Goal: Information Seeking & Learning: Understand process/instructions

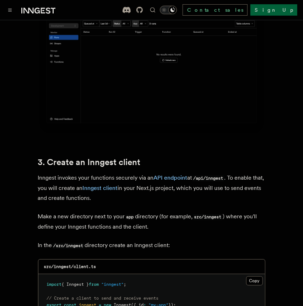
scroll to position [410, 0]
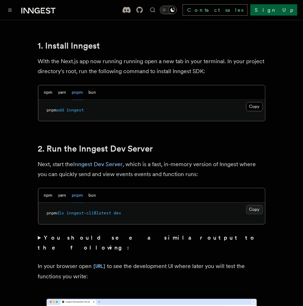
click at [254, 205] on button "Copy Copied" at bounding box center [254, 209] width 17 height 9
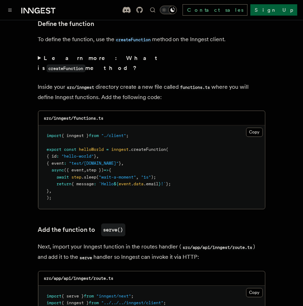
scroll to position [1570, 0]
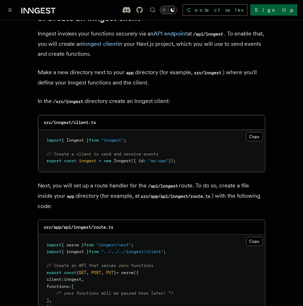
scroll to position [909, 0]
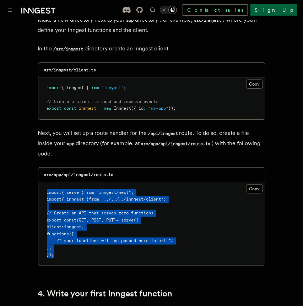
drag, startPoint x: 61, startPoint y: 239, endPoint x: 27, endPoint y: 170, distance: 76.3
copy code "import { serve } from "inngest/next" ; import { inngest } from "../../../innges…"
click at [57, 245] on pre "import { serve } from "inngest/next" ; import { inngest } from "../../../innges…" at bounding box center [151, 224] width 227 height 84
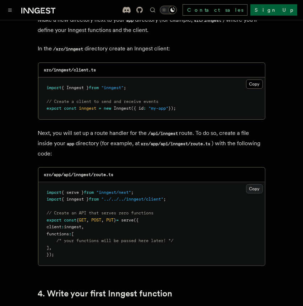
click at [256, 184] on button "Copy Copied" at bounding box center [254, 188] width 17 height 9
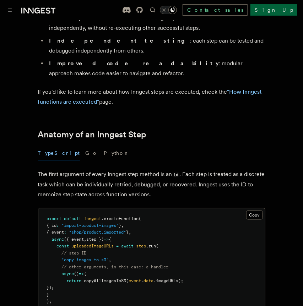
scroll to position [1, 0]
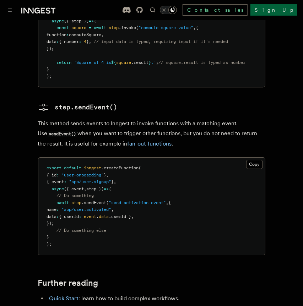
scroll to position [1295, 0]
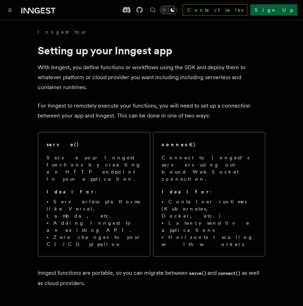
click at [242, 118] on p "For Inngest to remotely execute your functions, you will need to set up a conne…" at bounding box center [151, 111] width 227 height 20
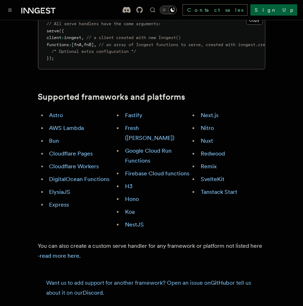
scroll to position [391, 0]
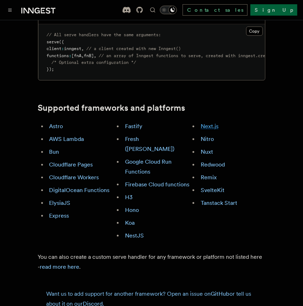
click at [208, 123] on link "Next.js" at bounding box center [210, 126] width 18 height 7
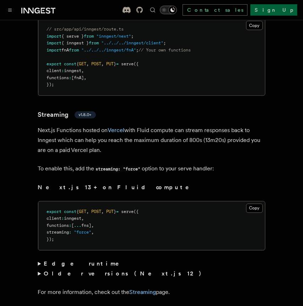
scroll to position [4920, 0]
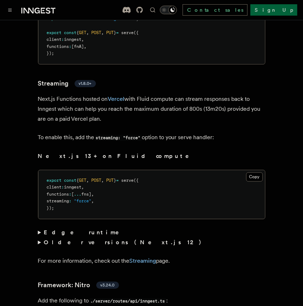
click at [41, 228] on summary "Edge runtime" at bounding box center [151, 233] width 227 height 10
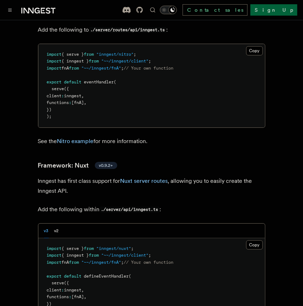
scroll to position [5348, 0]
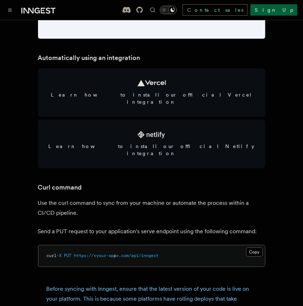
scroll to position [821, 0]
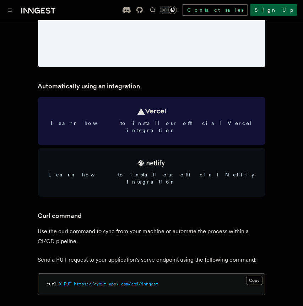
click at [158, 120] on span "Learn how to install our official Vercel integration" at bounding box center [152, 127] width 210 height 14
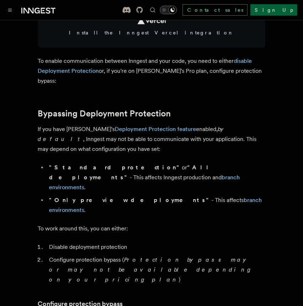
scroll to position [476, 0]
